Goal: Obtain resource: Download file/media

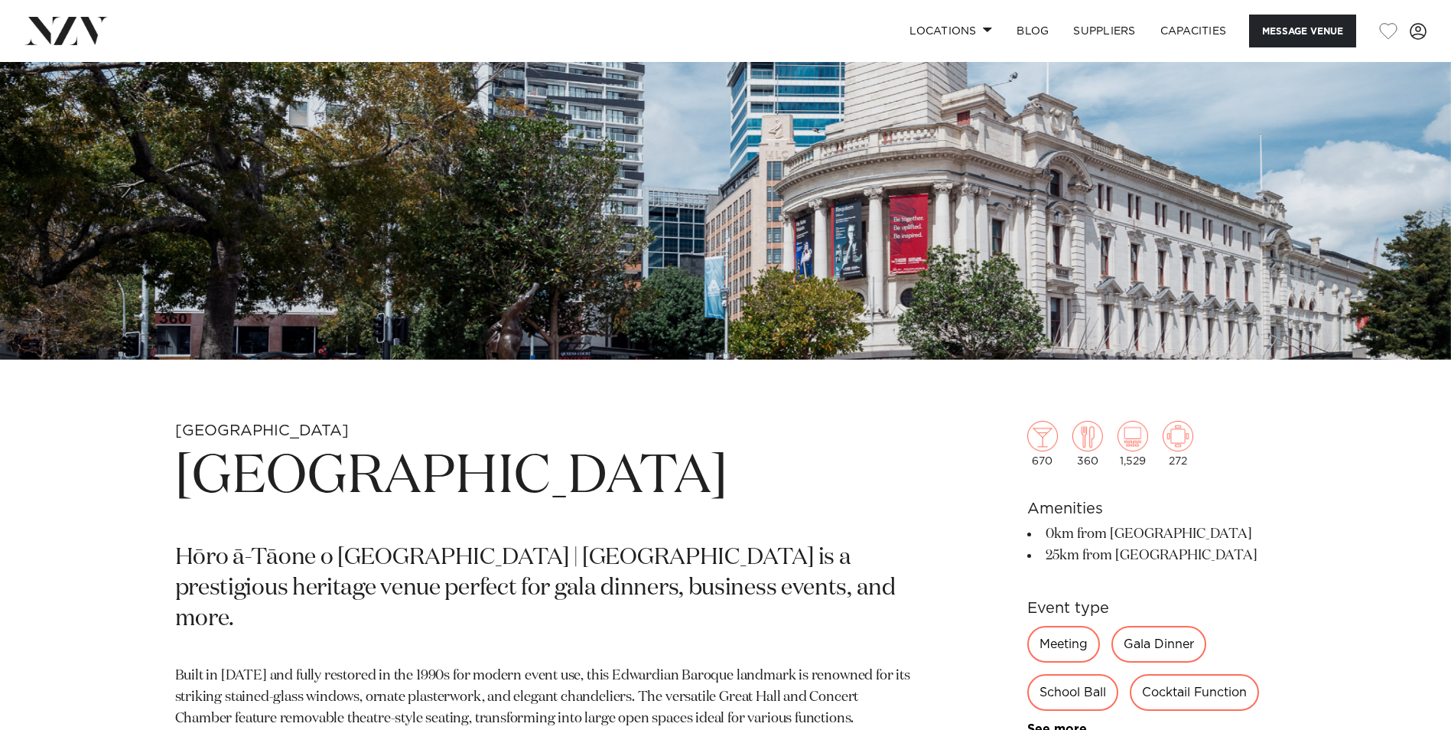
click at [701, 467] on h1 "[GEOGRAPHIC_DATA]" at bounding box center [546, 477] width 743 height 70
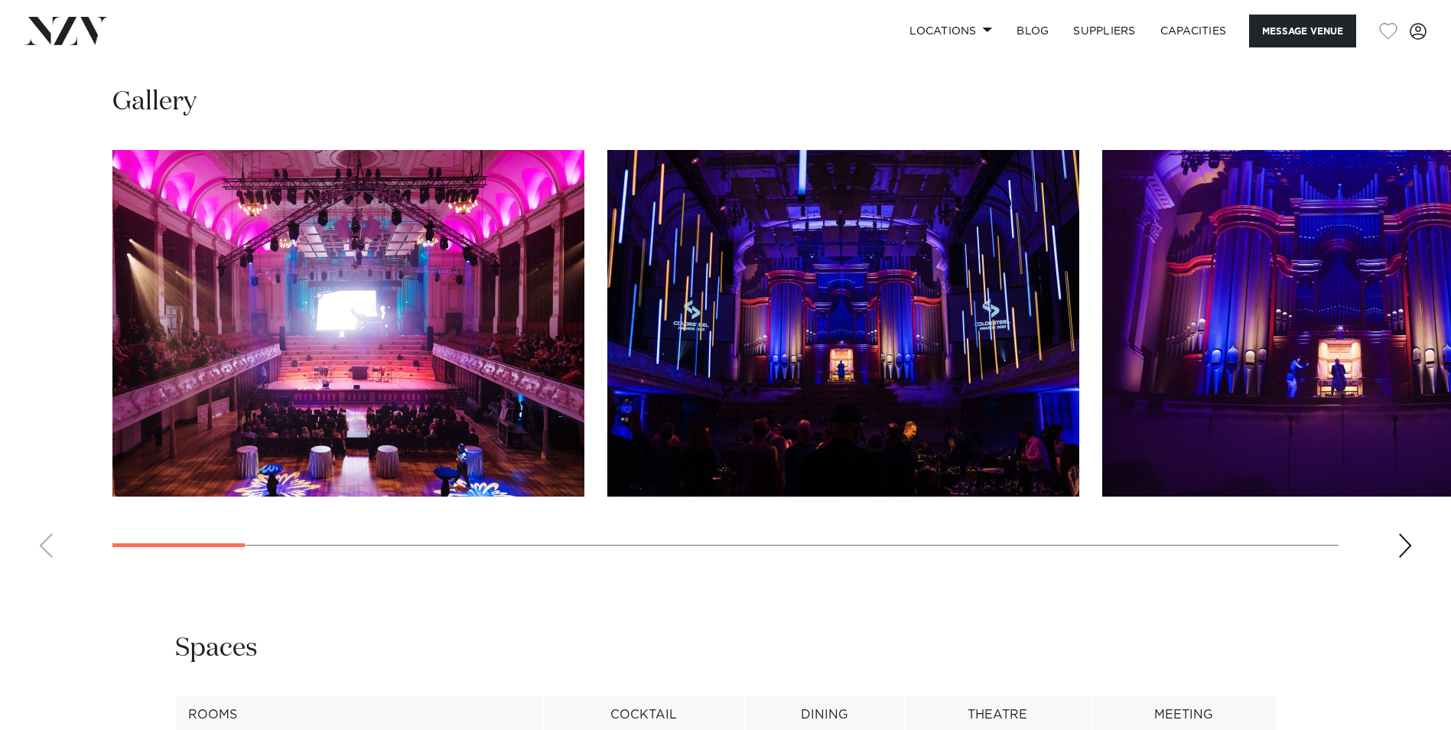
scroll to position [1453, 0]
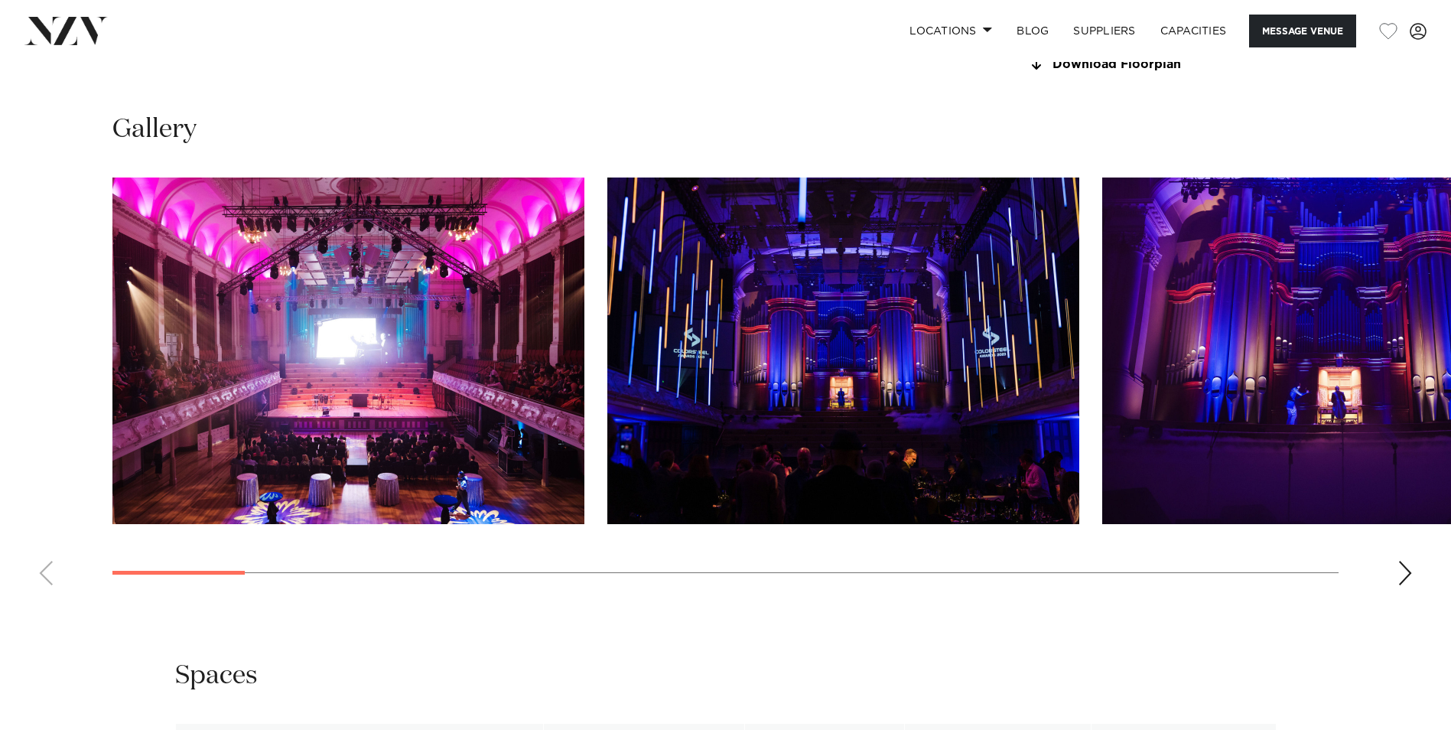
click at [1399, 573] on div "Next slide" at bounding box center [1404, 573] width 15 height 24
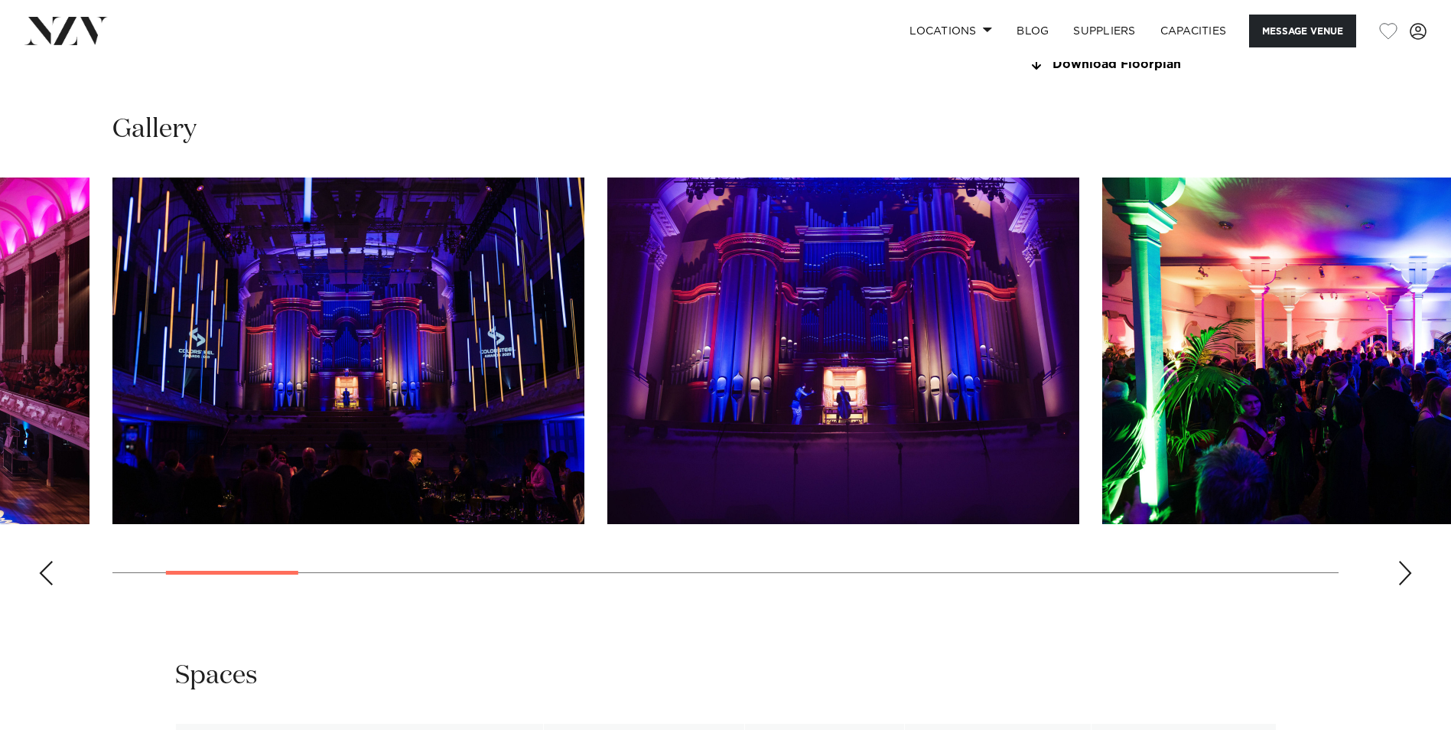
click at [1409, 571] on div "Next slide" at bounding box center [1404, 573] width 15 height 24
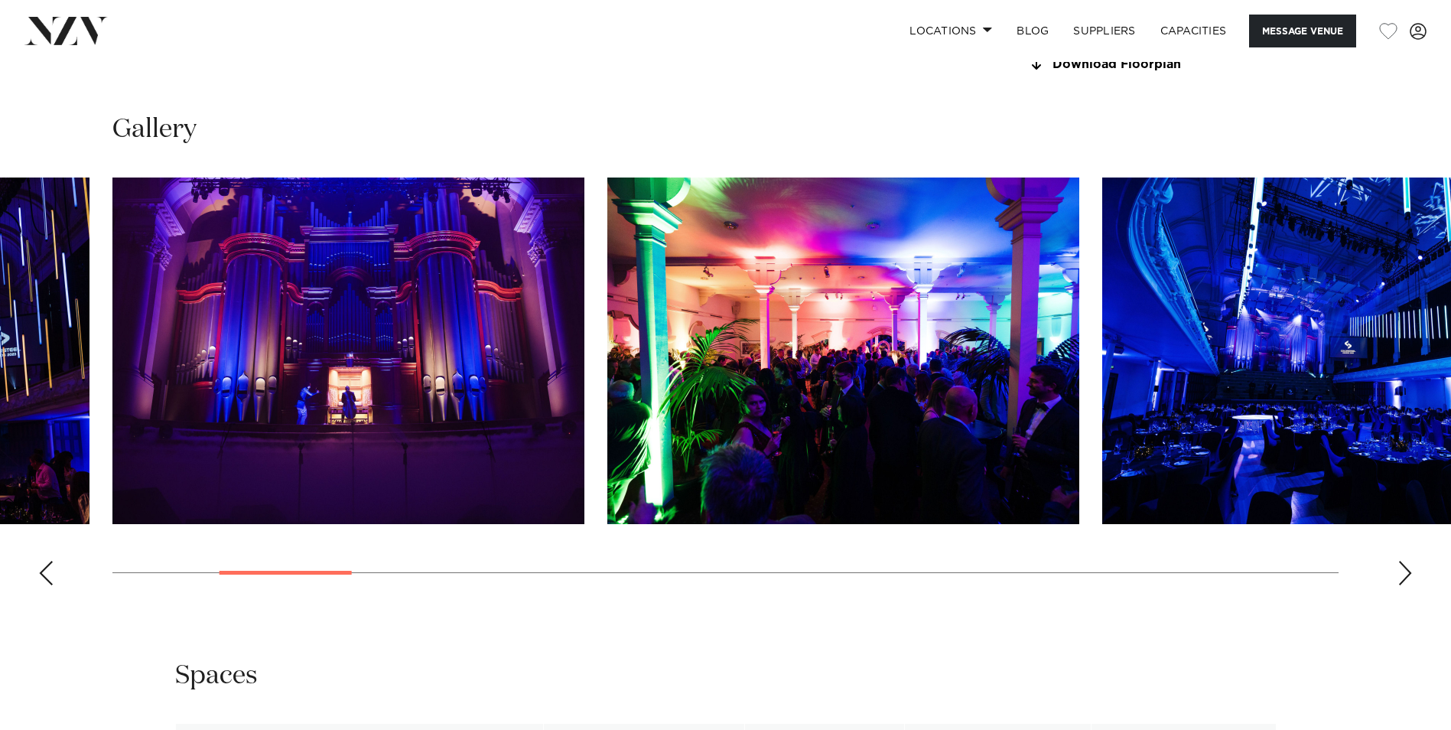
click at [1409, 571] on div "Next slide" at bounding box center [1404, 573] width 15 height 24
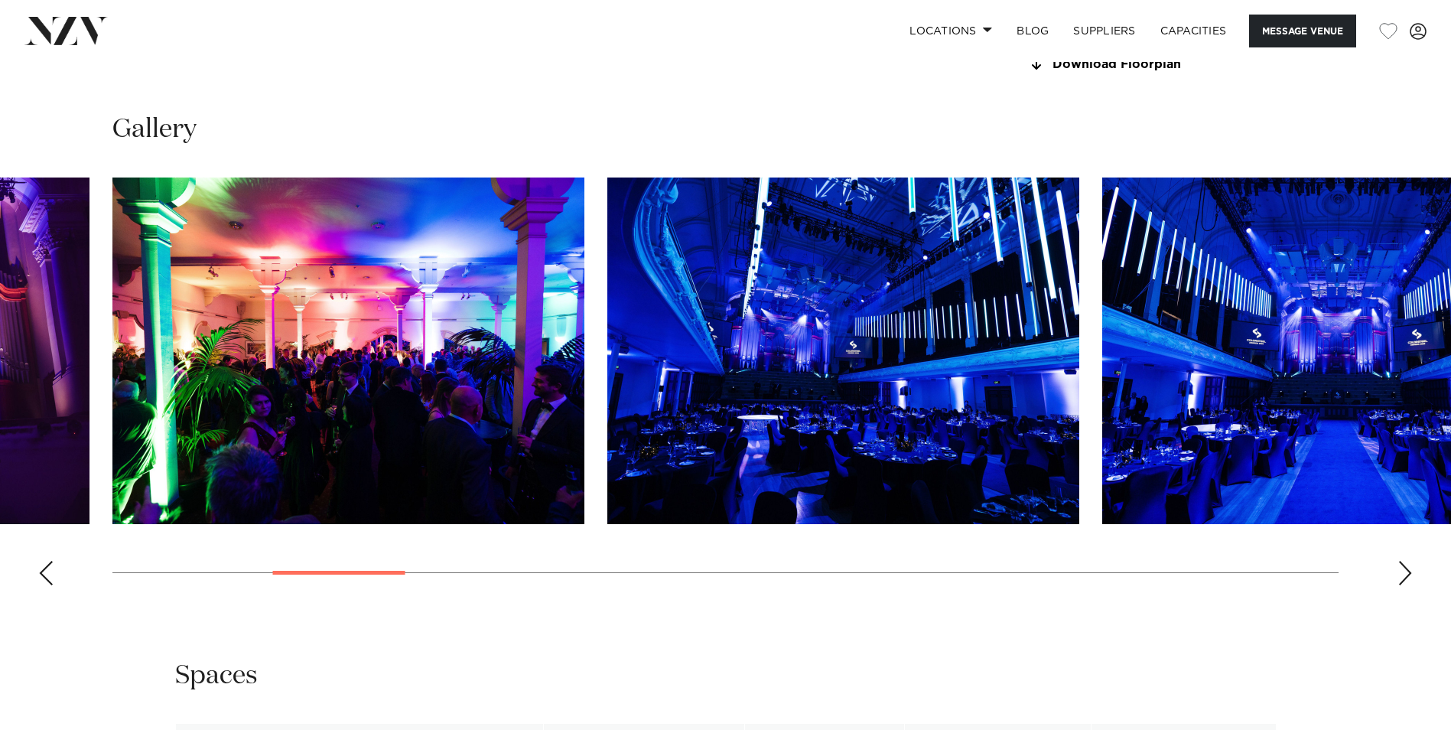
click at [1409, 571] on div "Next slide" at bounding box center [1404, 573] width 15 height 24
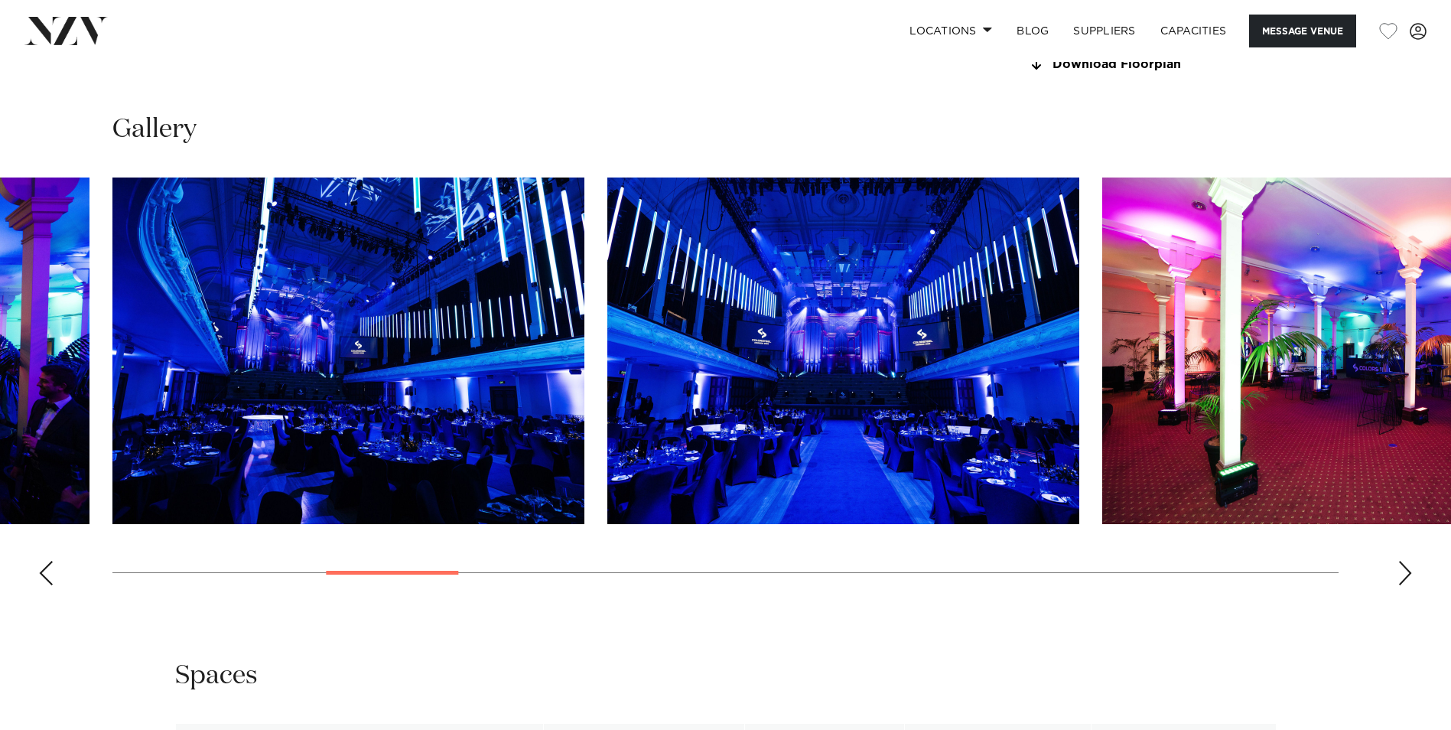
click at [1409, 571] on div "Next slide" at bounding box center [1404, 573] width 15 height 24
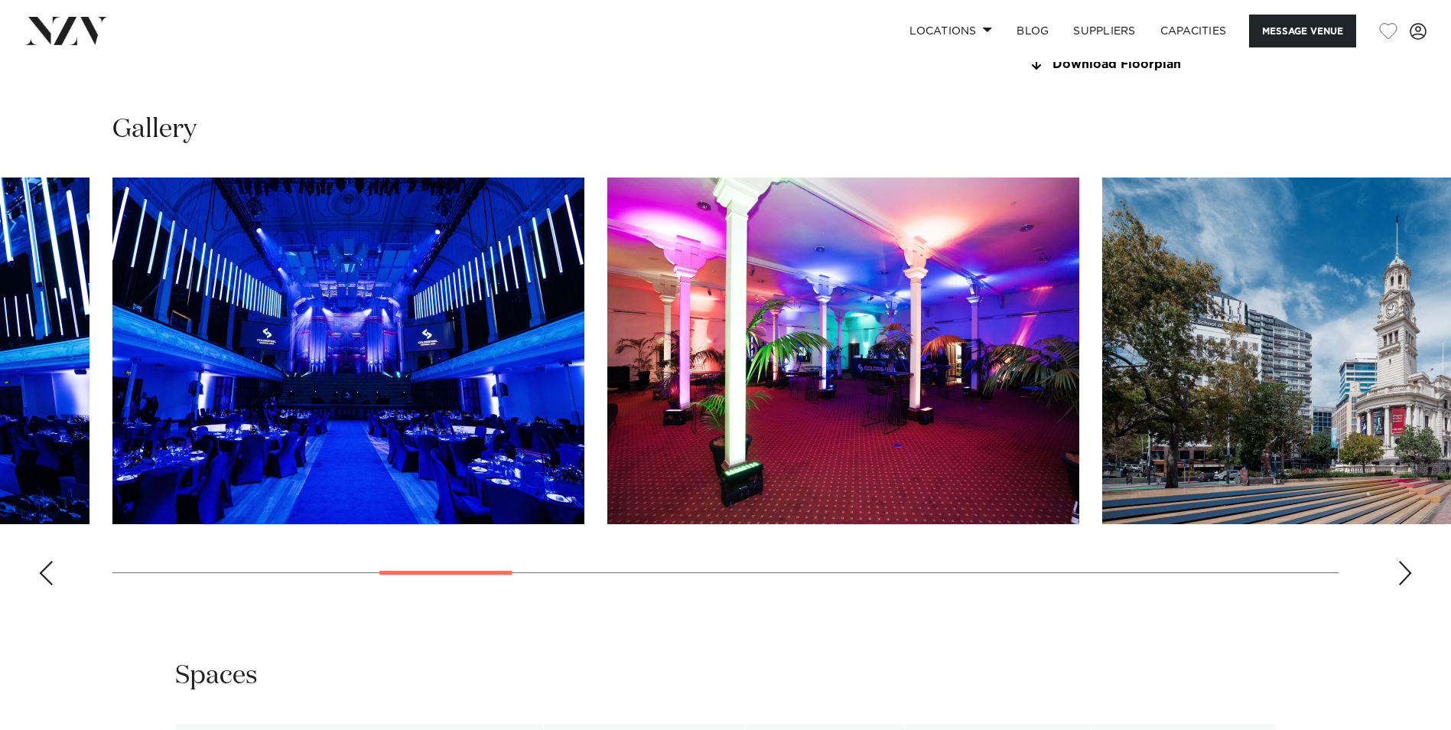
click at [1409, 571] on div "Next slide" at bounding box center [1404, 573] width 15 height 24
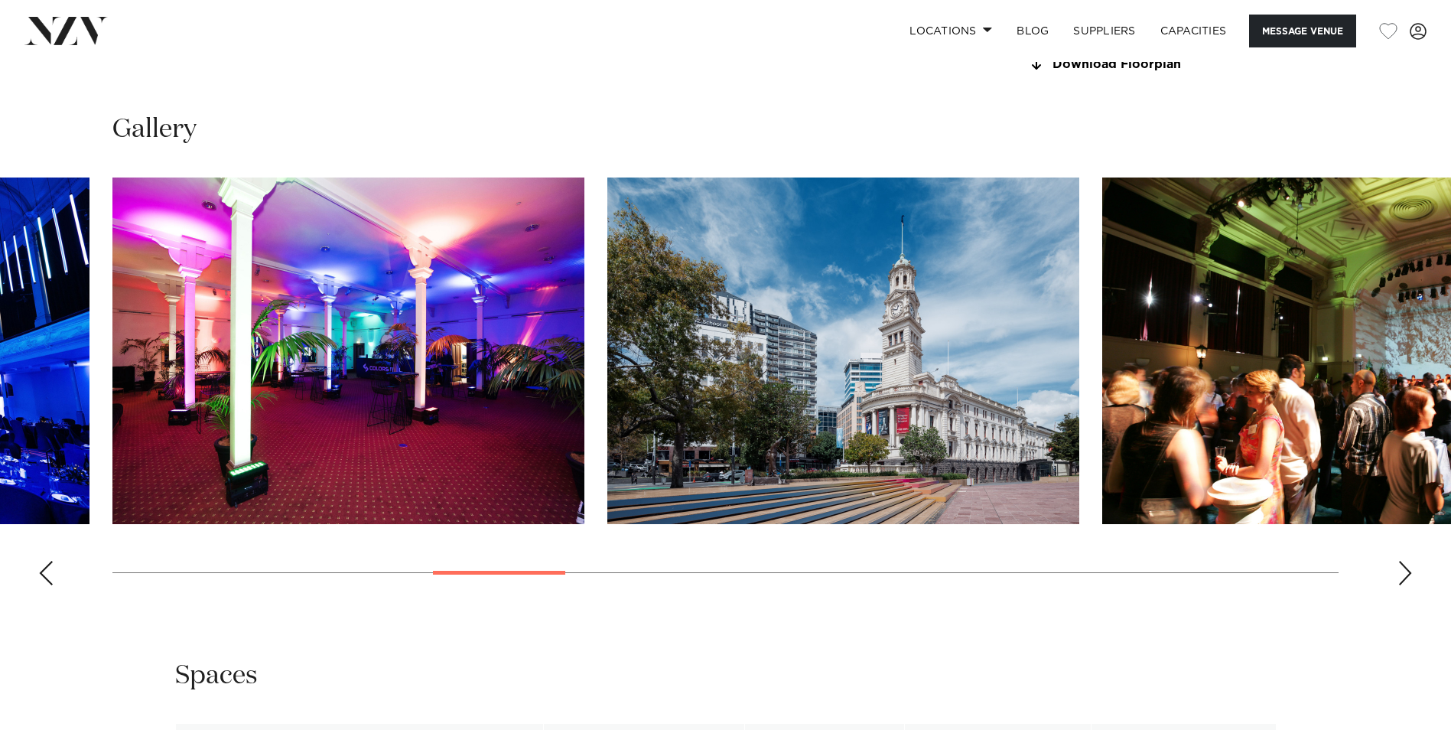
click at [1409, 571] on div "Next slide" at bounding box center [1404, 573] width 15 height 24
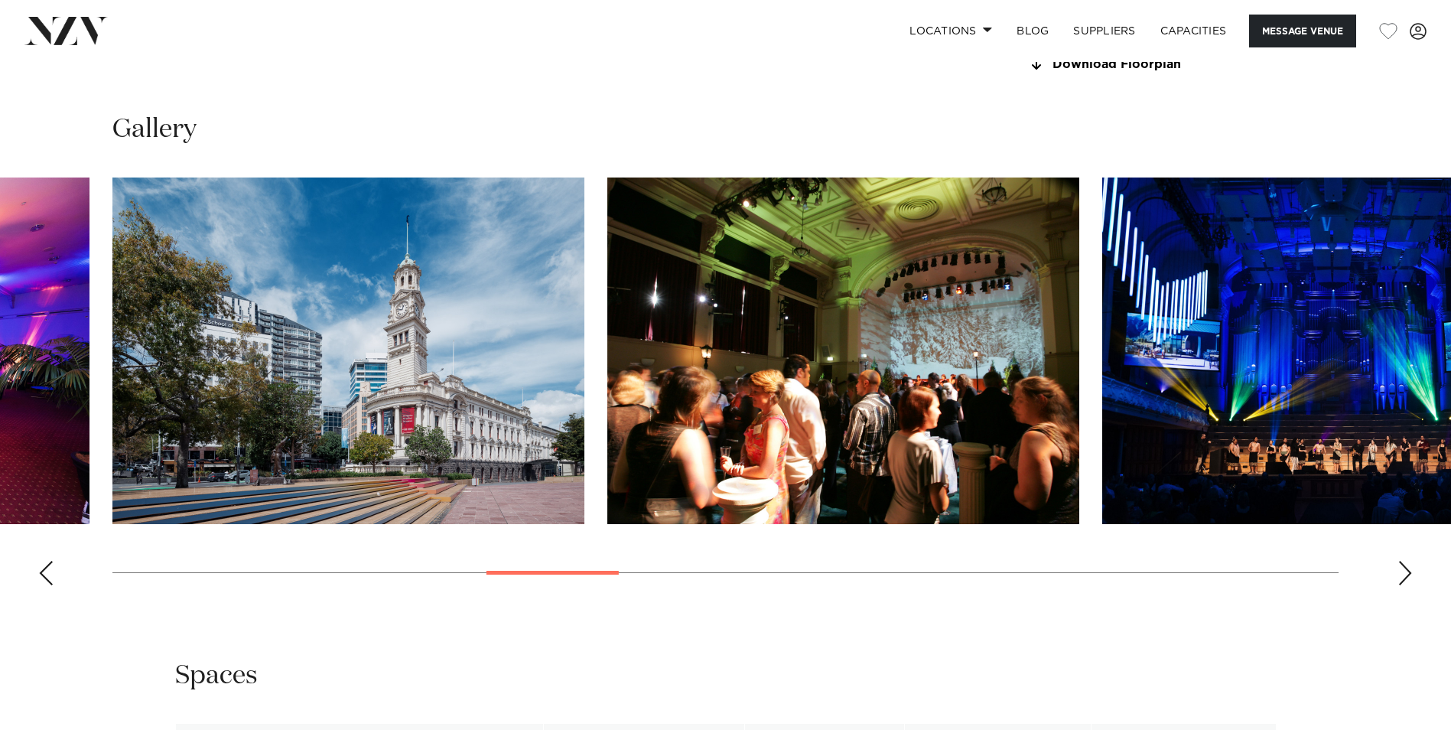
click at [1409, 571] on div "Next slide" at bounding box center [1404, 573] width 15 height 24
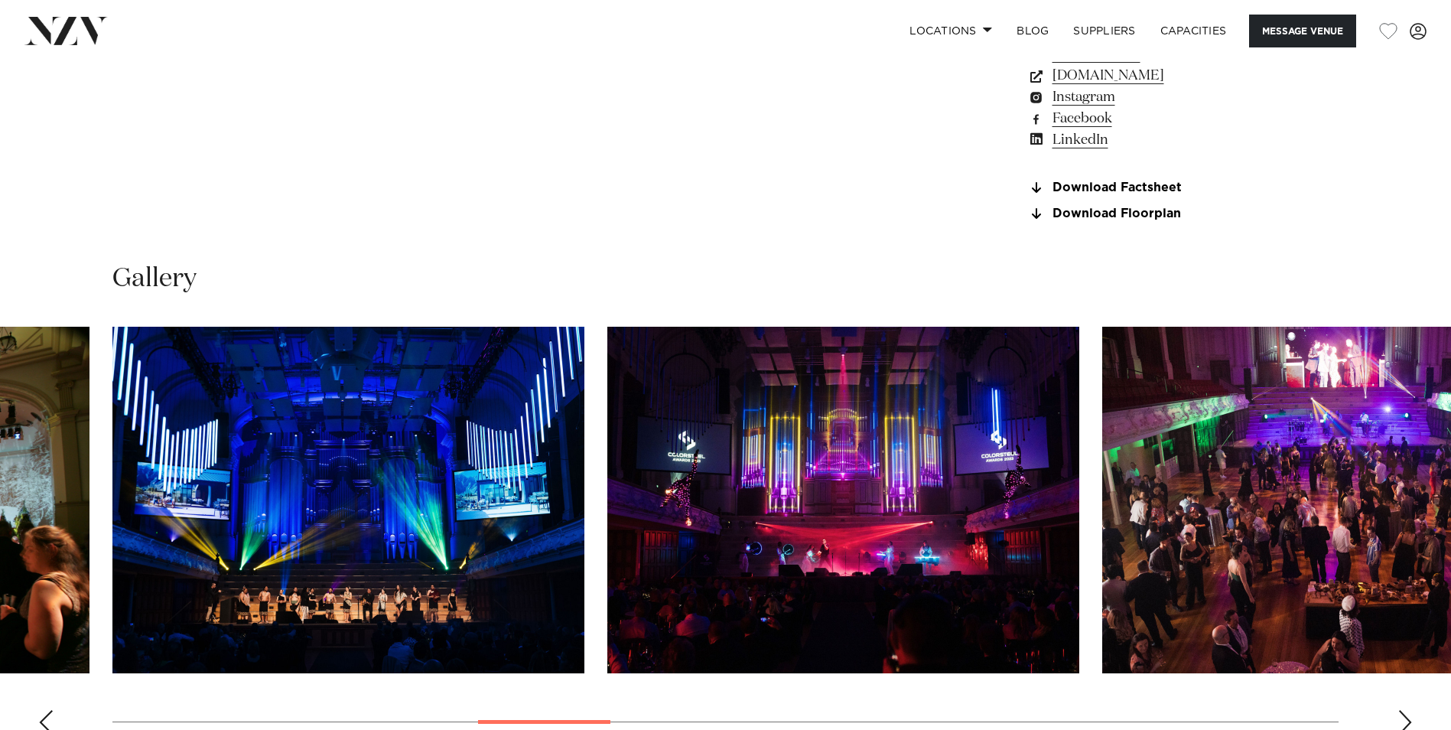
scroll to position [1341, 0]
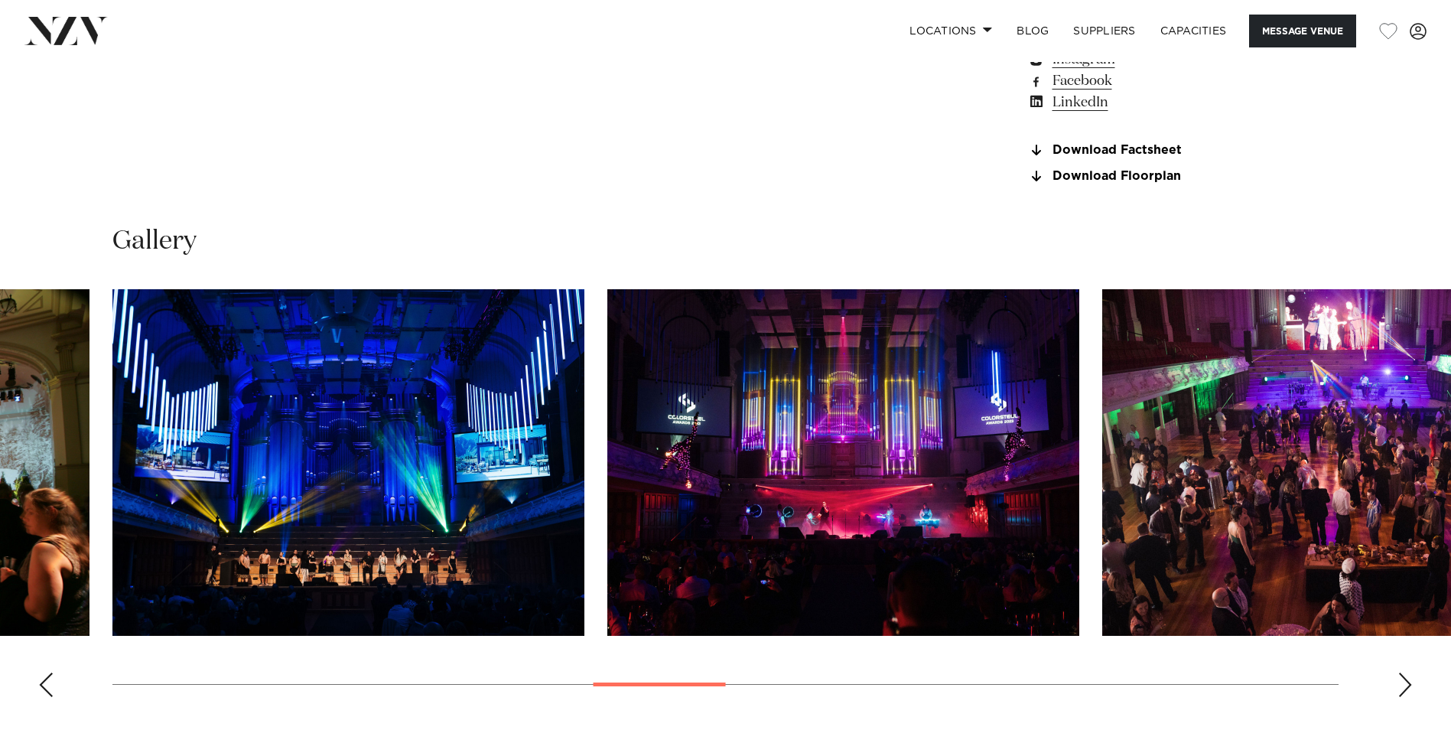
click at [1400, 674] on div "Next slide" at bounding box center [1404, 684] width 15 height 24
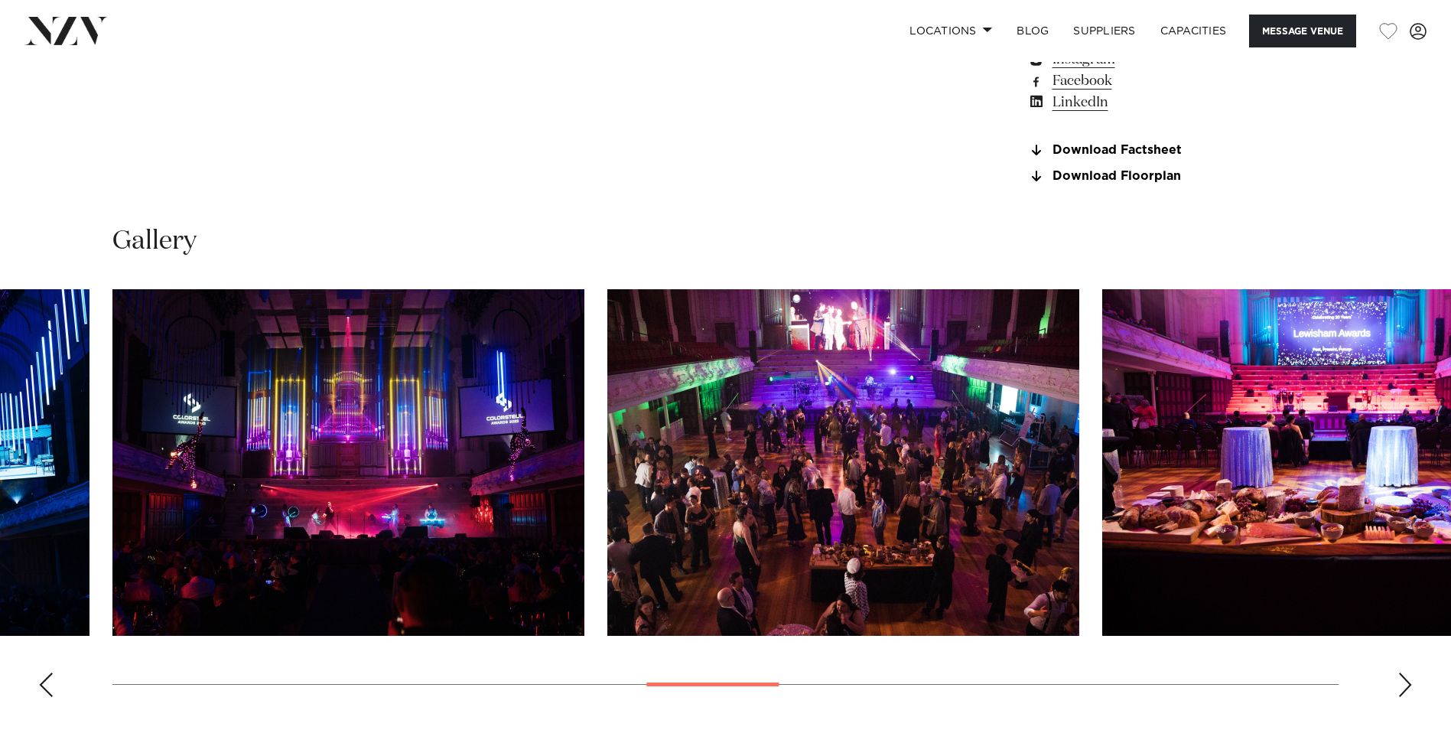
click at [1400, 674] on div "Next slide" at bounding box center [1404, 684] width 15 height 24
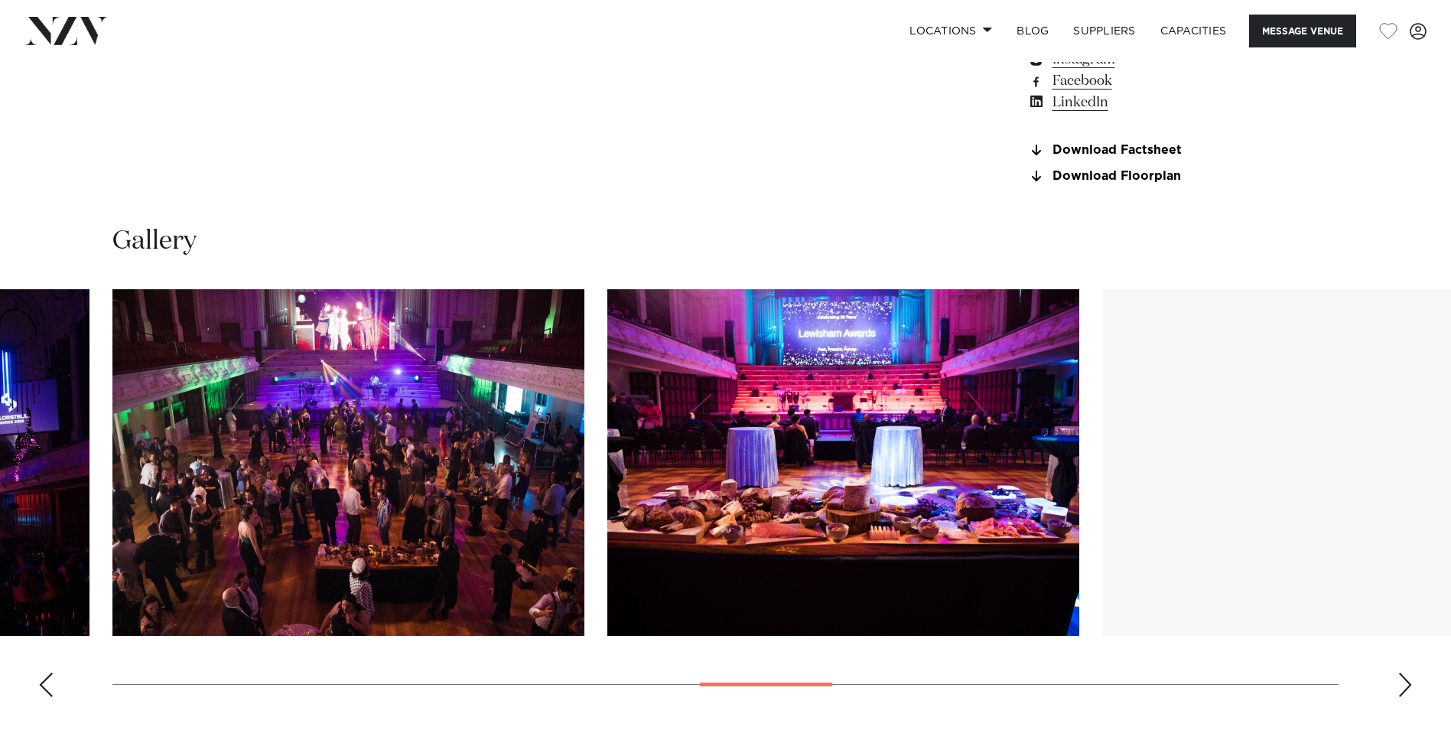
click at [884, 457] on img "13 / 23" at bounding box center [843, 462] width 472 height 346
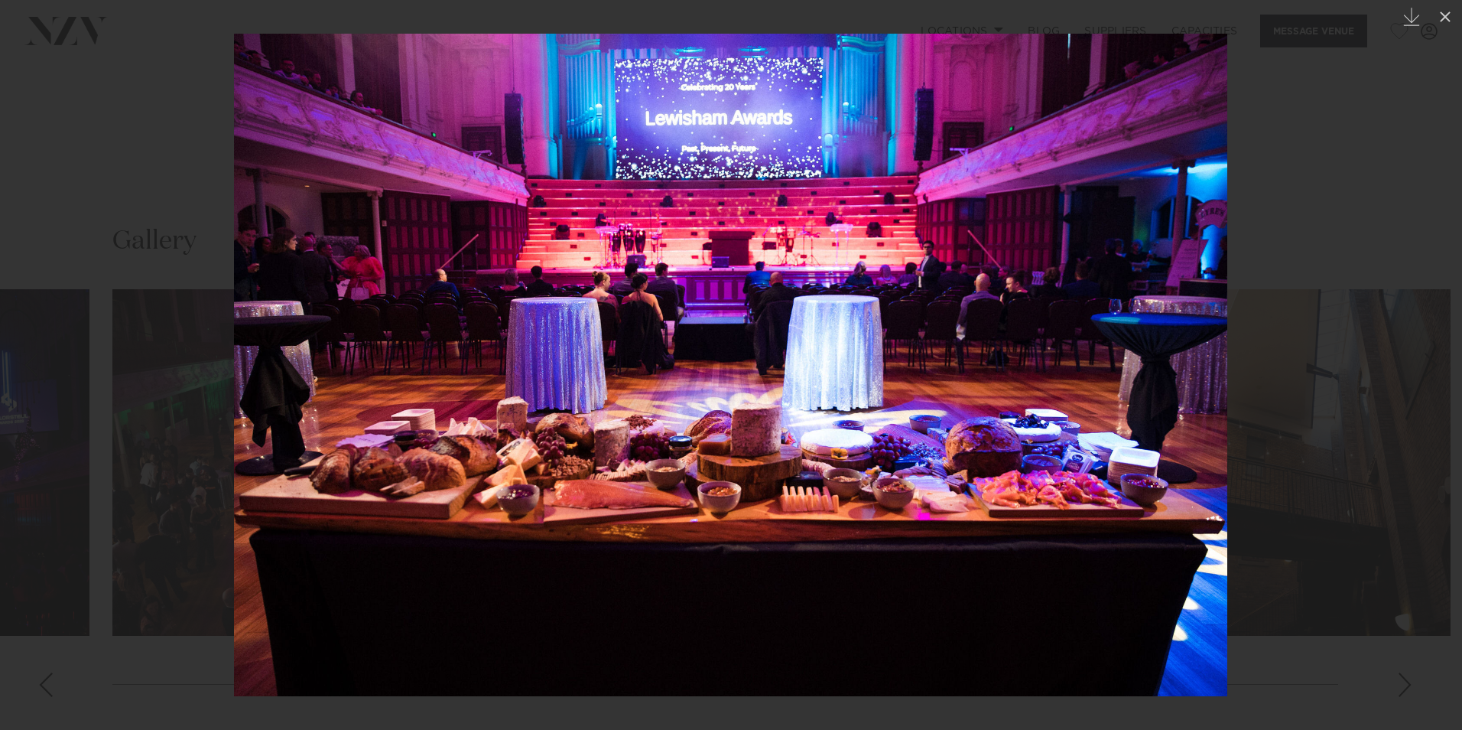
click at [1300, 443] on div at bounding box center [731, 365] width 1462 height 730
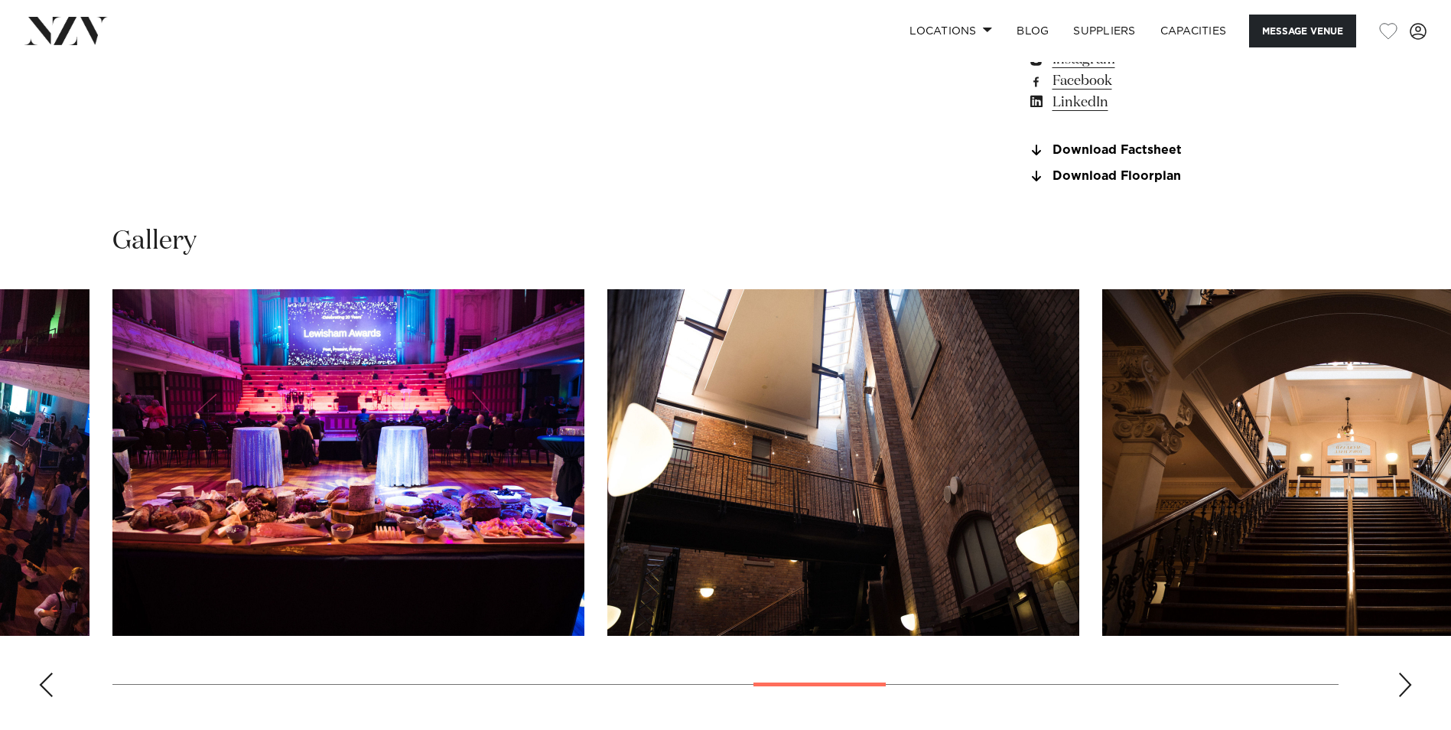
click at [1405, 678] on div "Next slide" at bounding box center [1404, 684] width 15 height 24
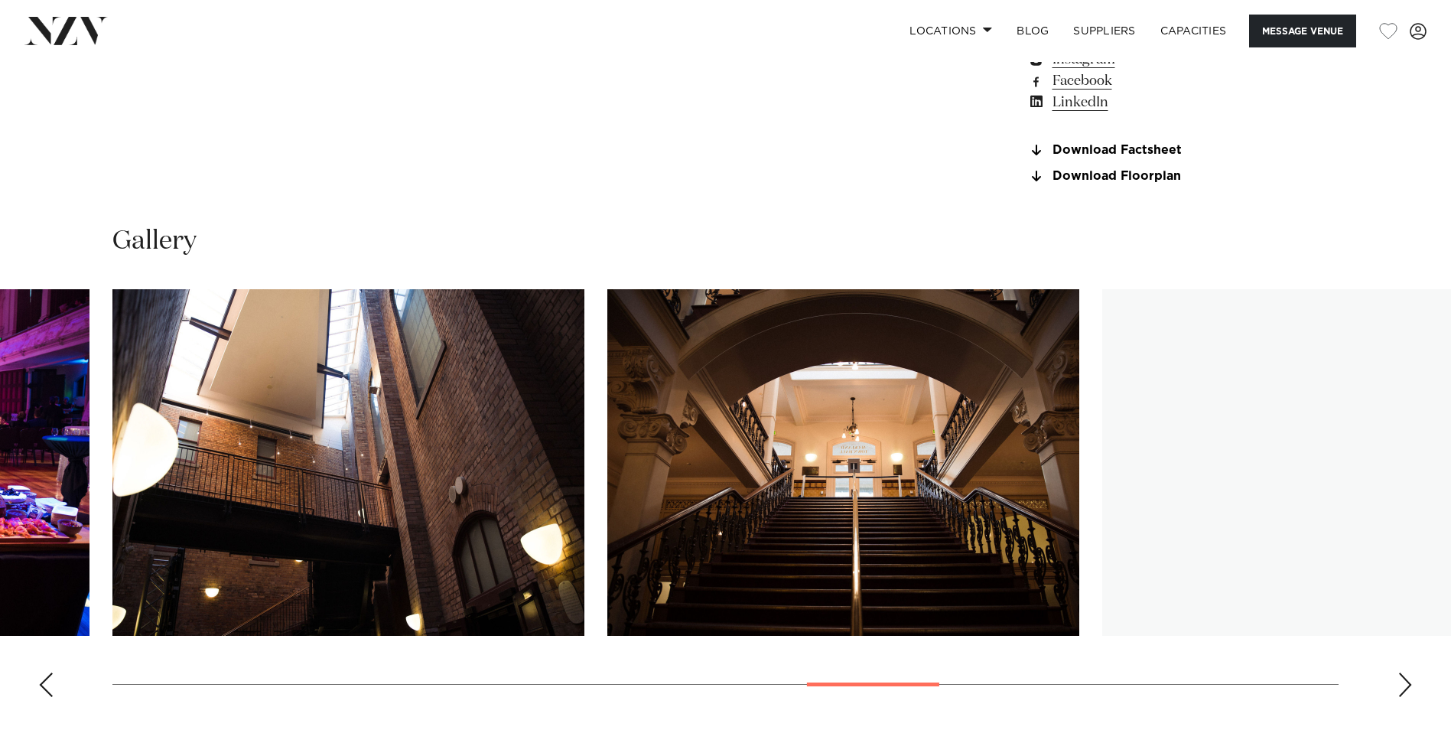
click at [1405, 678] on div "Next slide" at bounding box center [1404, 684] width 15 height 24
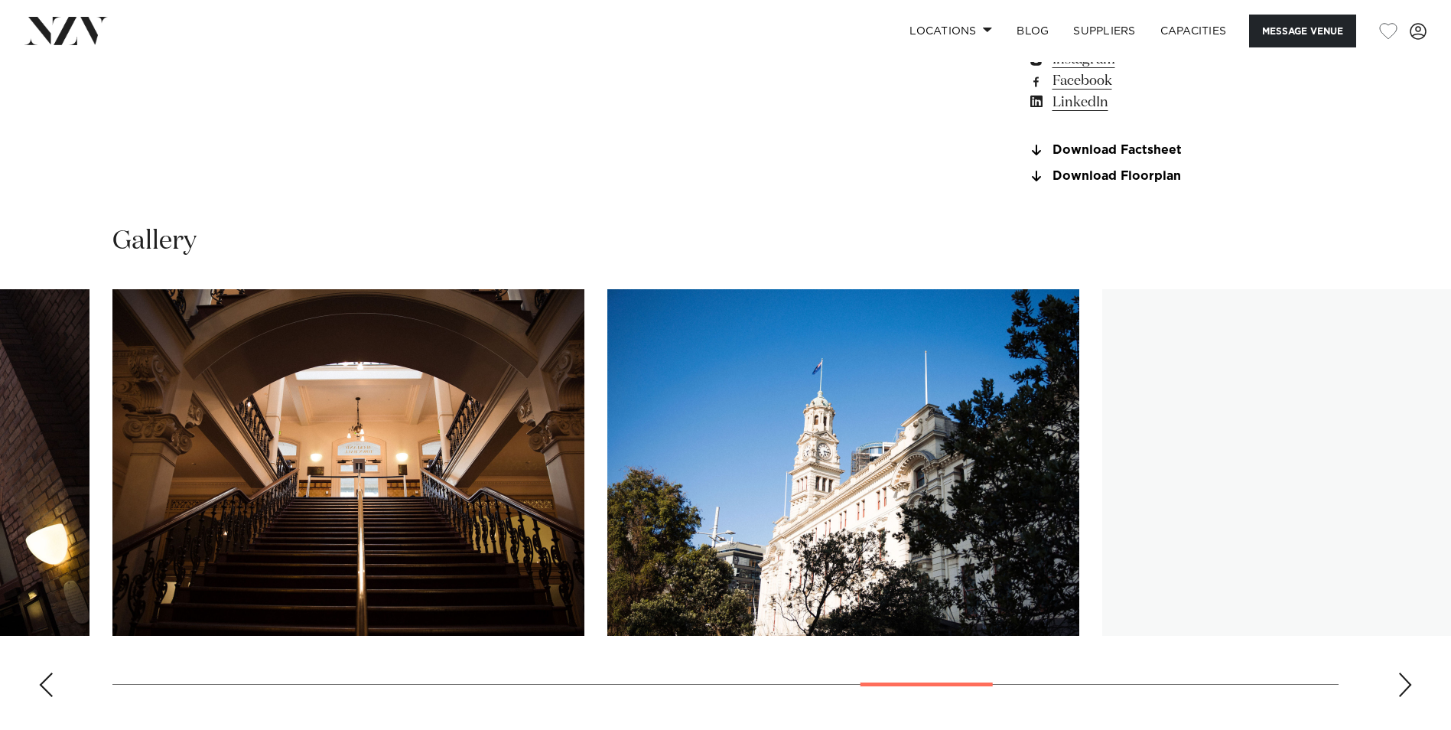
click at [1405, 678] on div "Next slide" at bounding box center [1404, 684] width 15 height 24
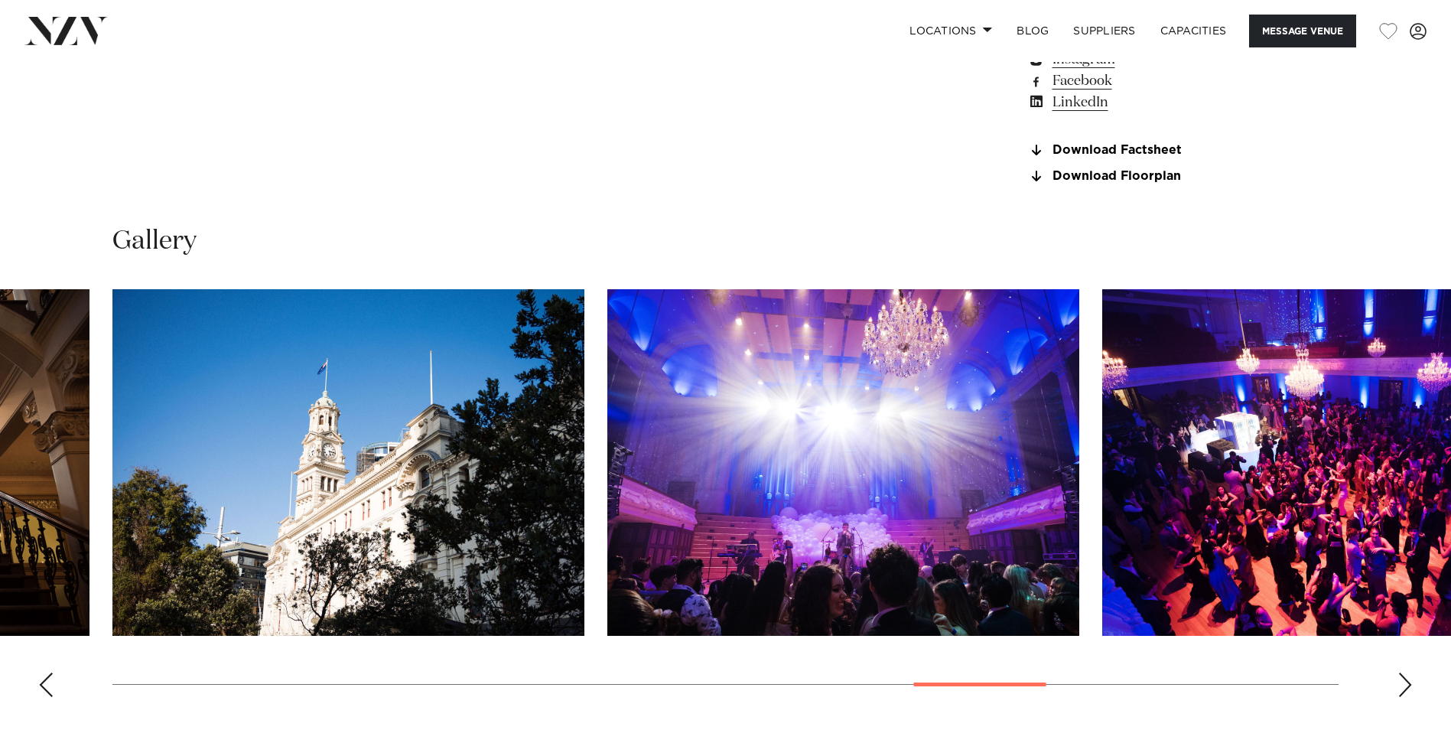
click at [1405, 678] on div "Next slide" at bounding box center [1404, 684] width 15 height 24
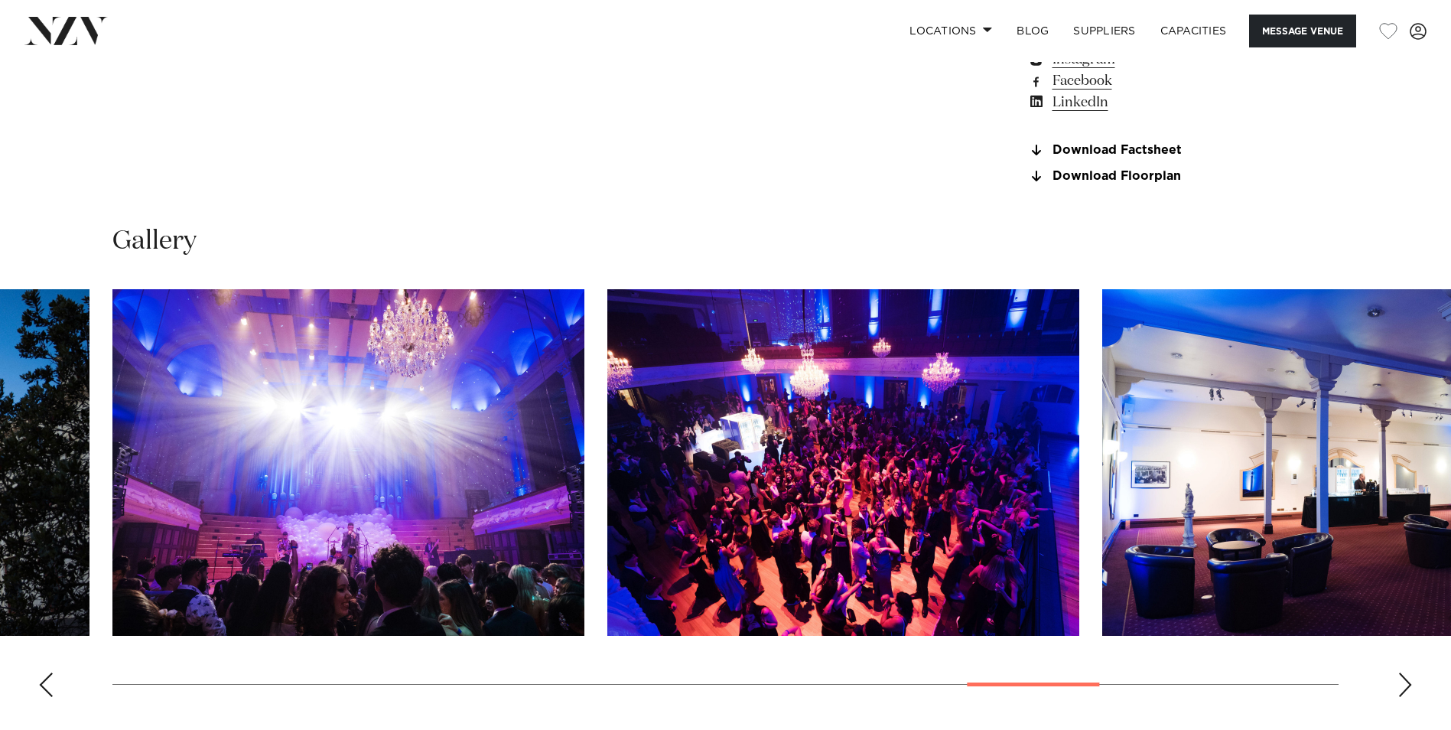
click at [1405, 678] on div "Next slide" at bounding box center [1404, 684] width 15 height 24
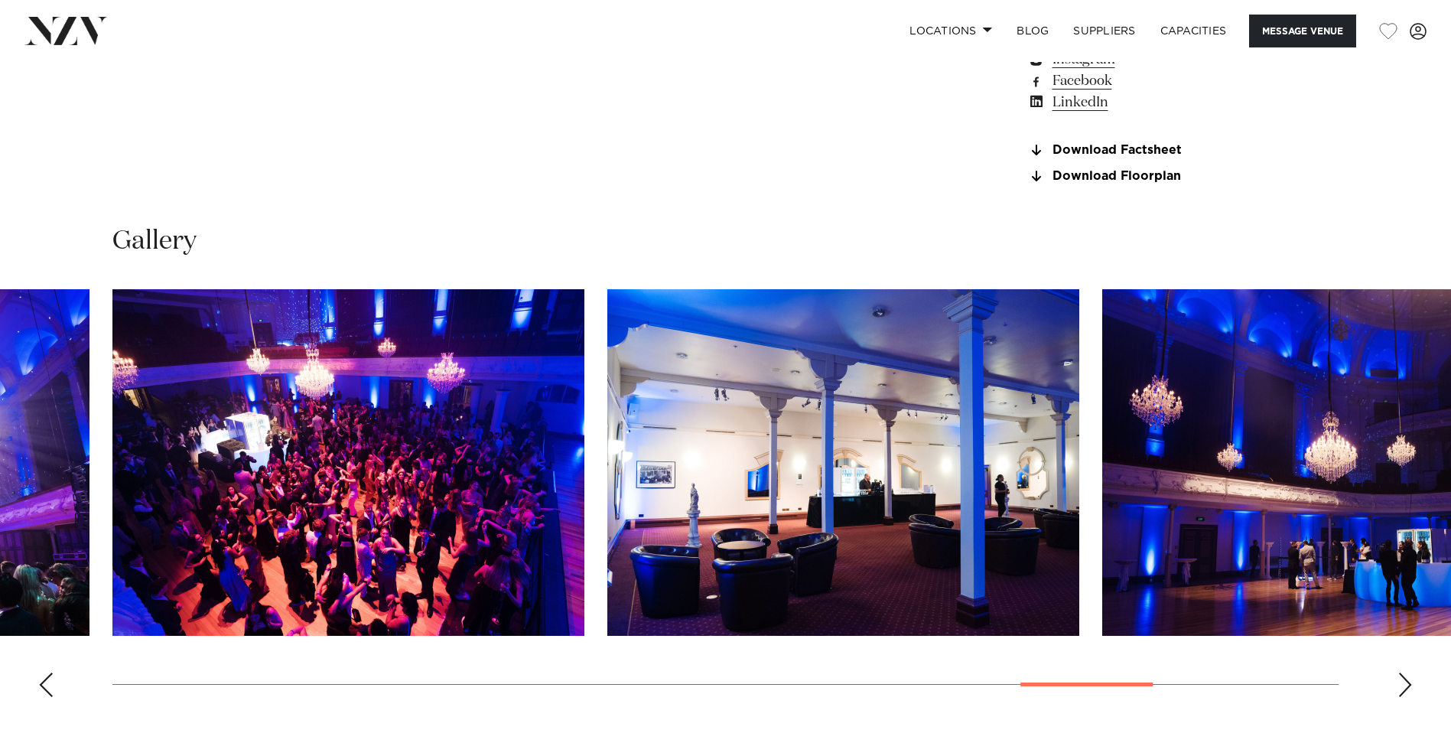
click at [1405, 678] on div "Next slide" at bounding box center [1404, 684] width 15 height 24
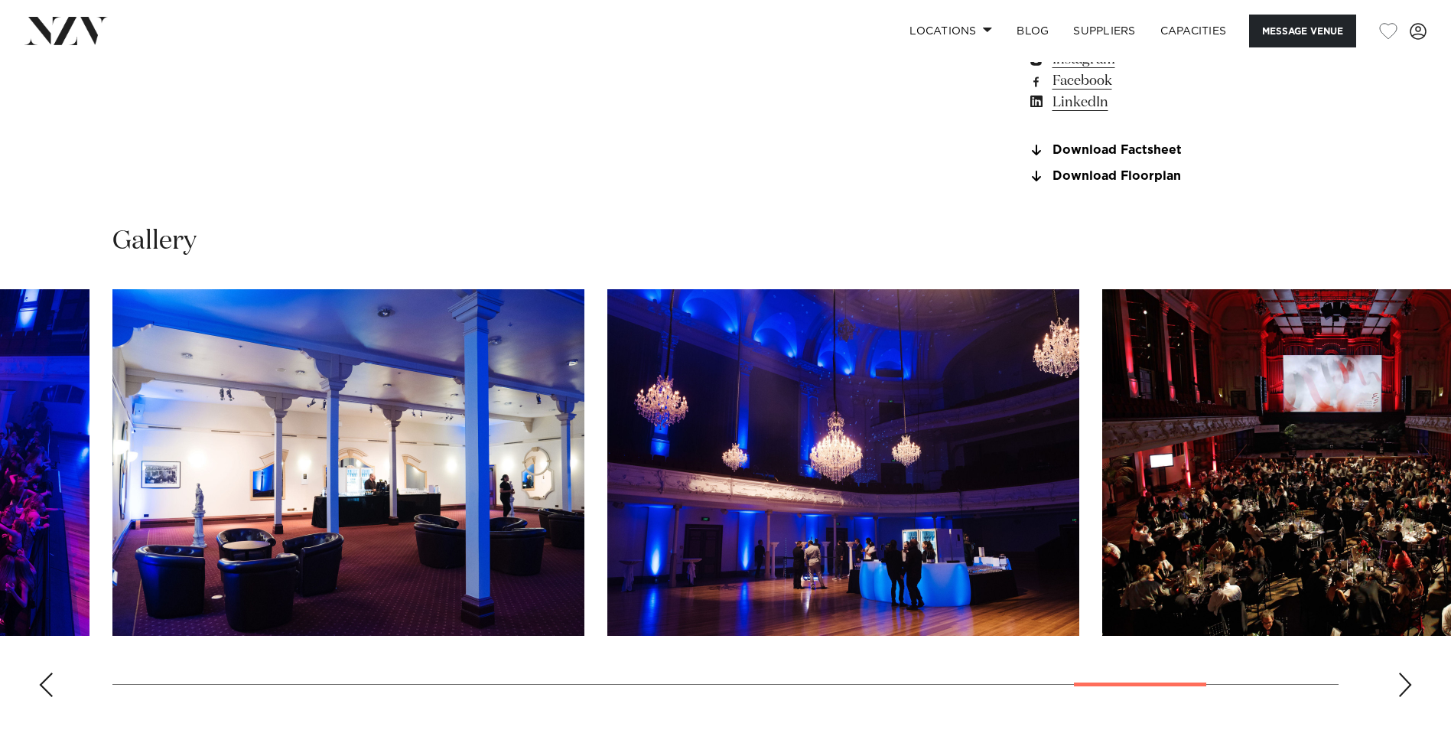
click at [1405, 678] on div "Next slide" at bounding box center [1404, 684] width 15 height 24
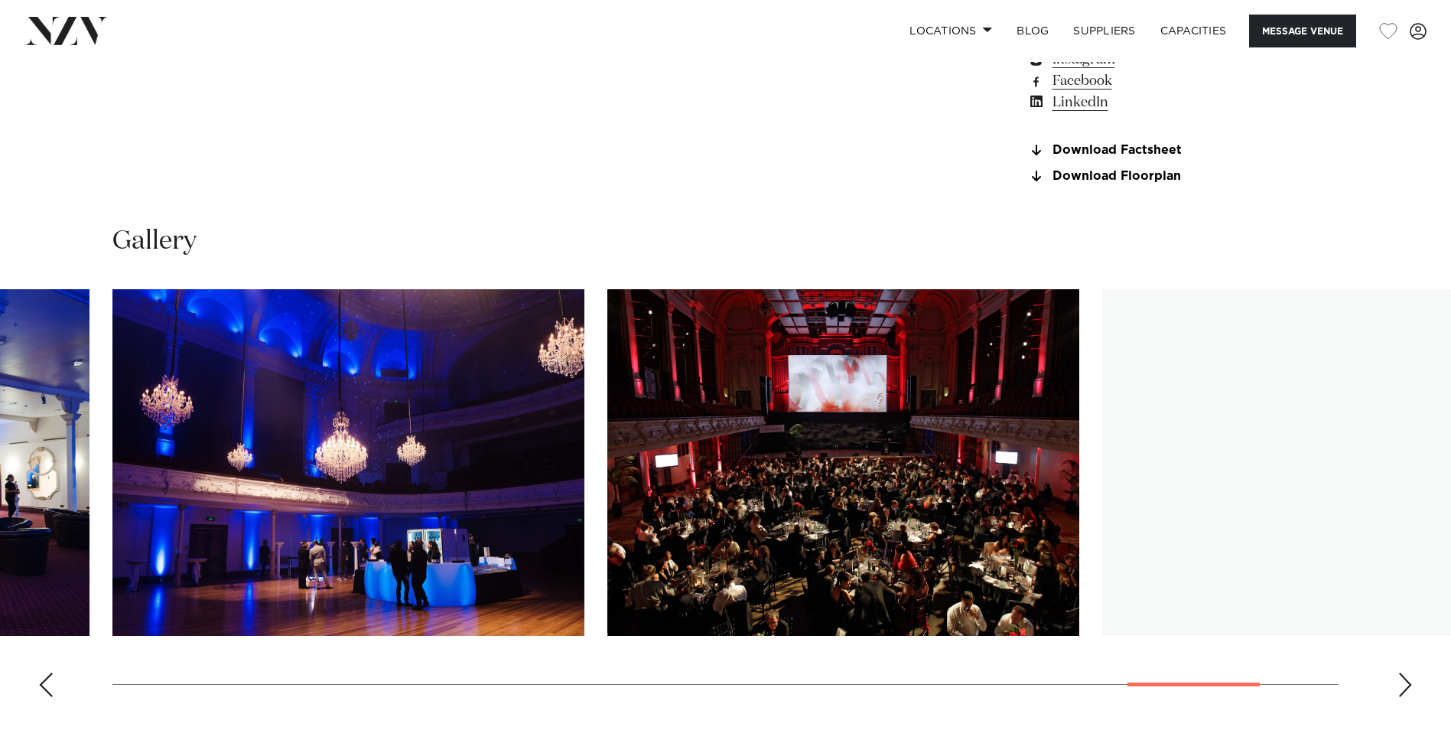
click at [930, 478] on img "21 / 23" at bounding box center [843, 462] width 472 height 346
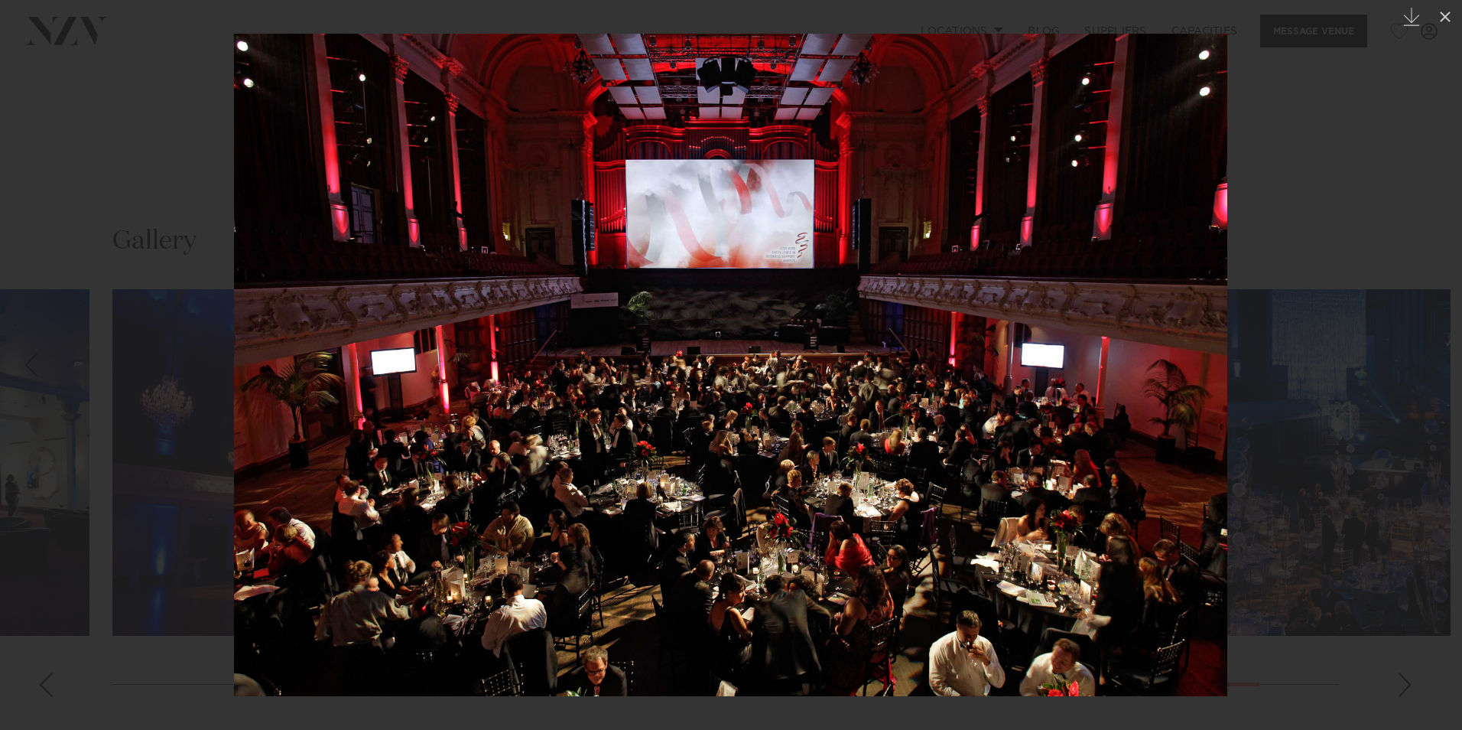
drag, startPoint x: 1310, startPoint y: 230, endPoint x: 1338, endPoint y: 313, distance: 87.3
click at [1310, 230] on div at bounding box center [731, 365] width 1462 height 730
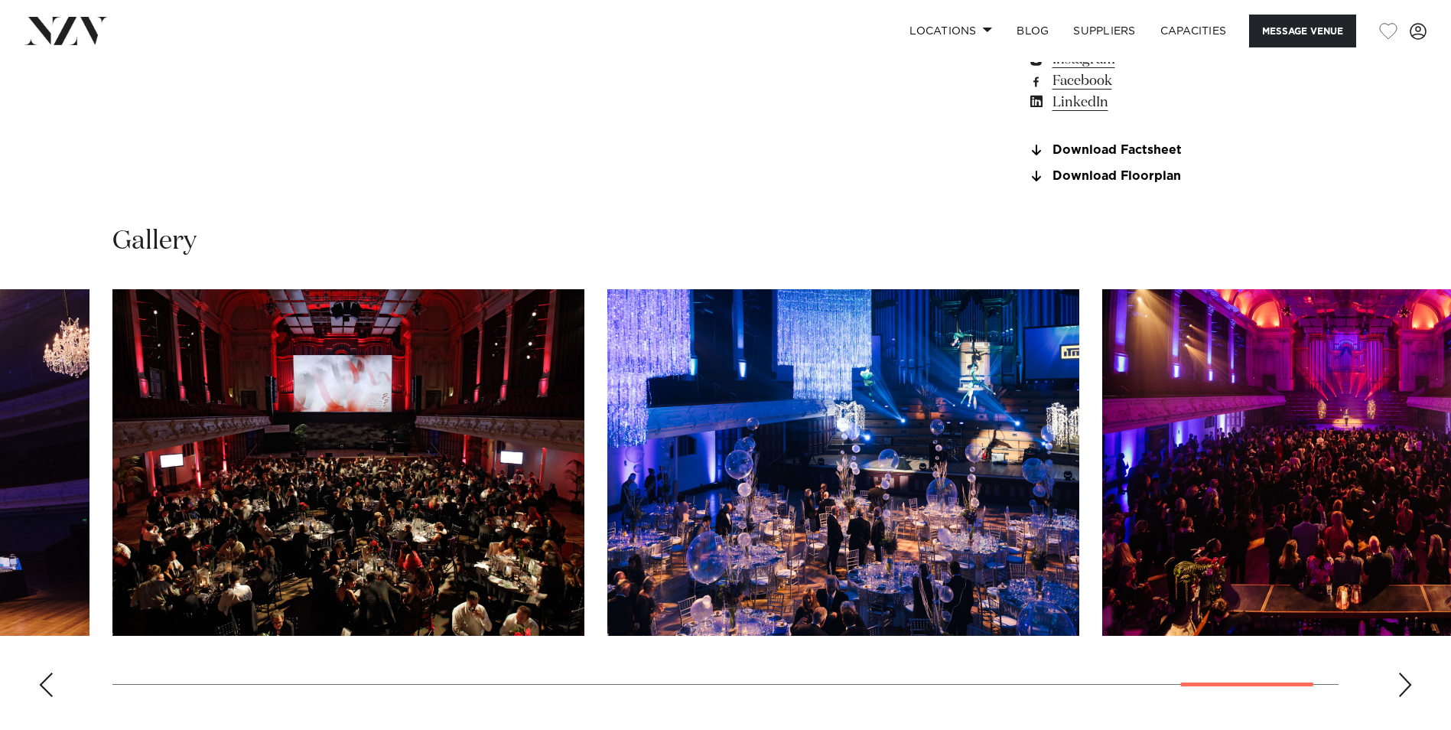
click at [1405, 676] on div "Next slide" at bounding box center [1404, 684] width 15 height 24
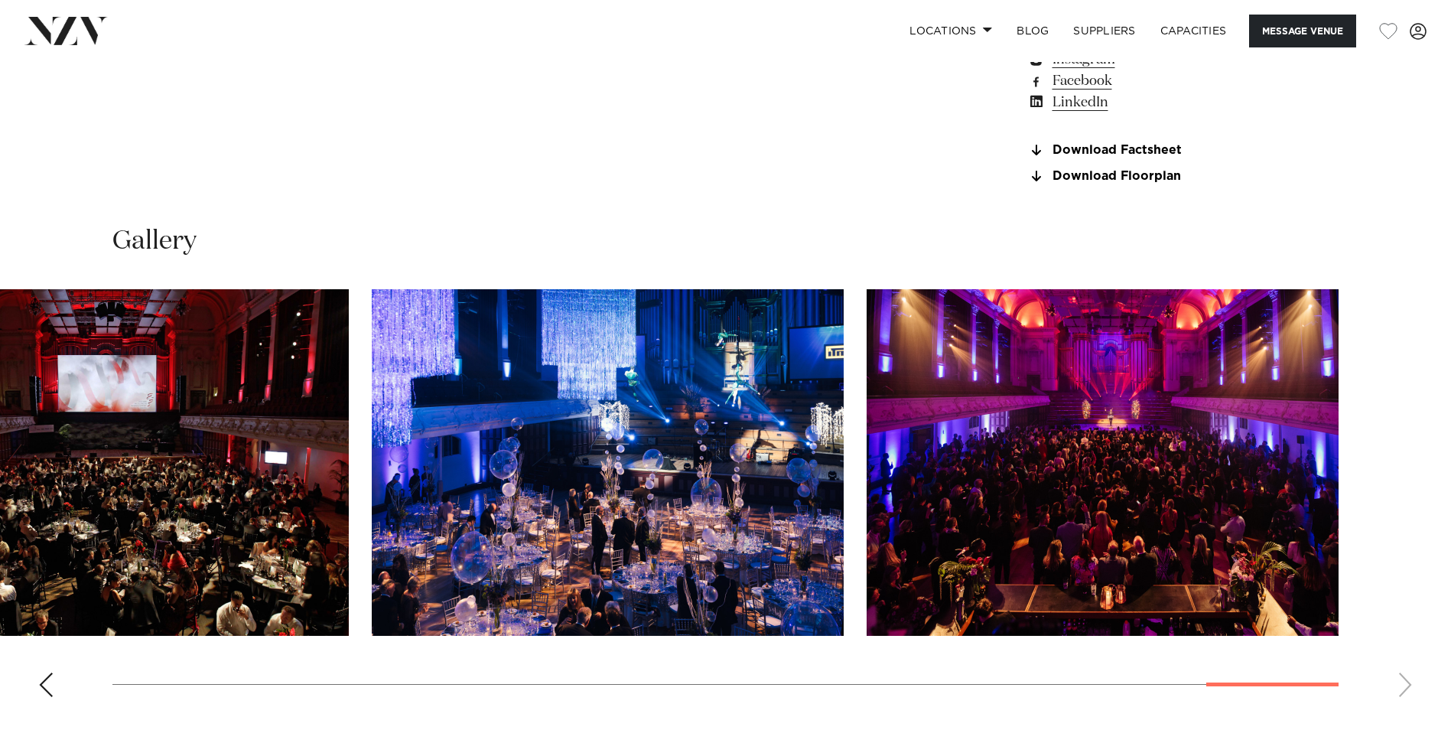
click at [1405, 676] on swiper-container at bounding box center [725, 499] width 1451 height 420
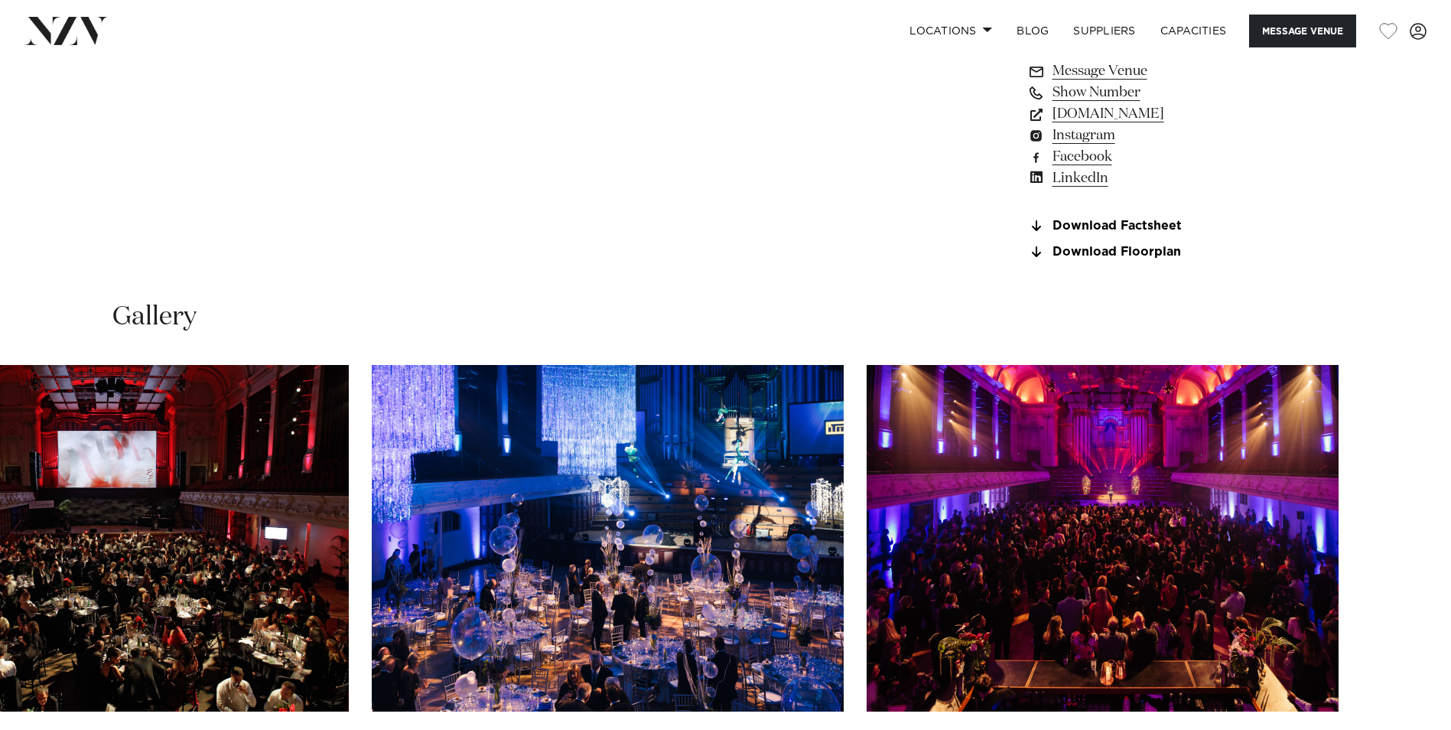
scroll to position [1265, 0]
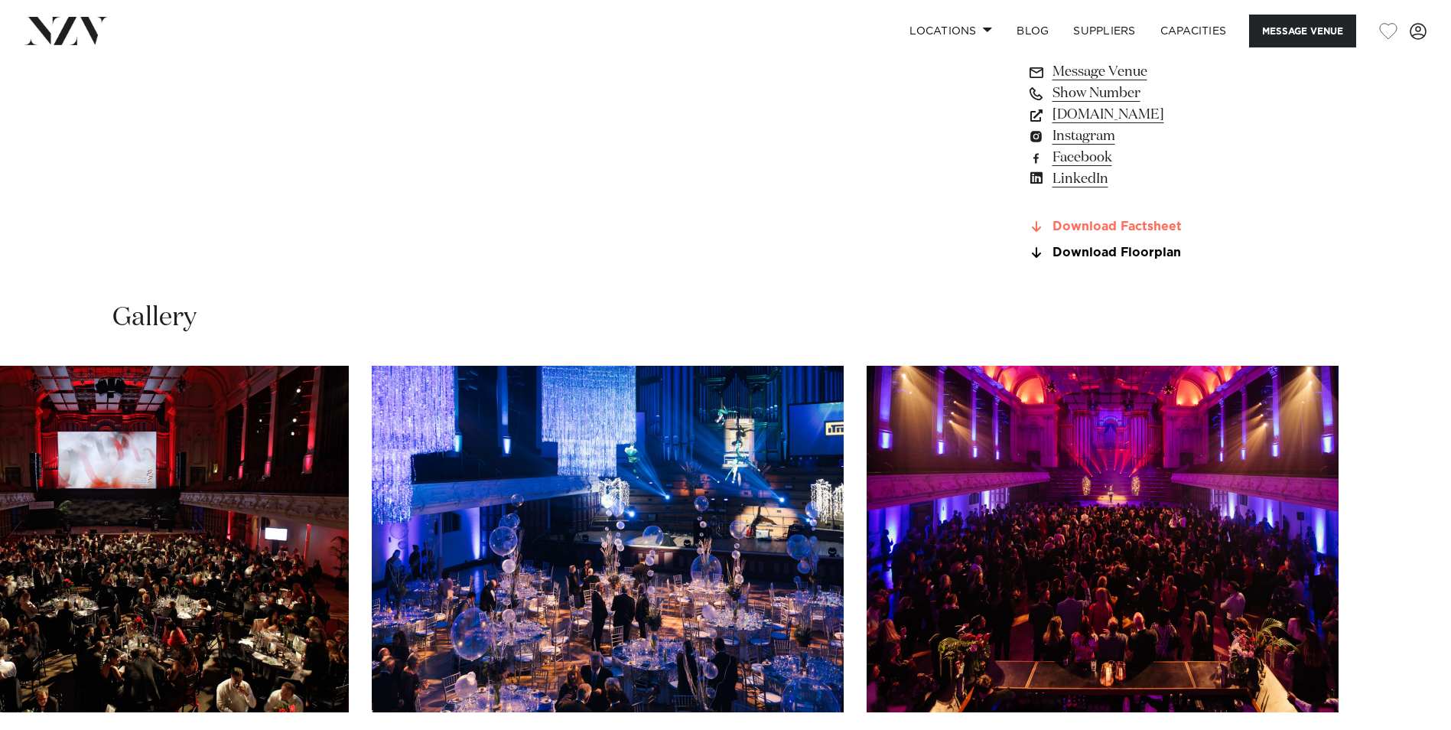
click at [1074, 226] on link "Download Factsheet" at bounding box center [1151, 227] width 249 height 14
click at [1148, 257] on link "Download Floorplan" at bounding box center [1151, 253] width 249 height 14
